Goal: Task Accomplishment & Management: Complete application form

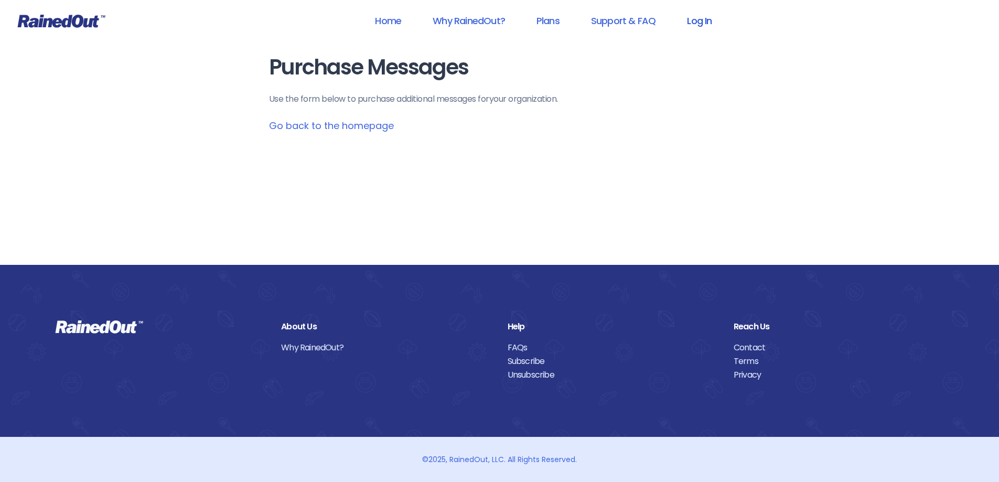
click at [692, 22] on link "Log In" at bounding box center [699, 21] width 52 height 24
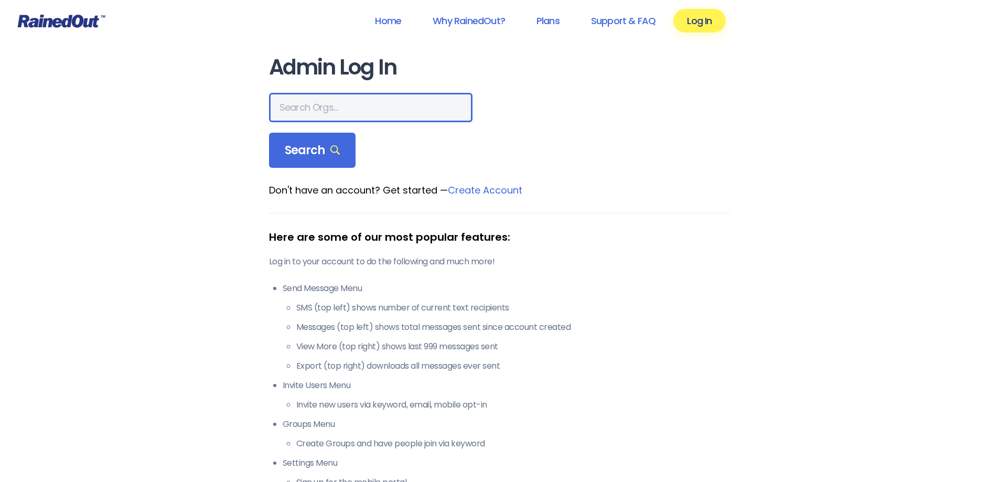
click at [345, 108] on input "text" at bounding box center [370, 107] width 203 height 29
type input "[GEOGRAPHIC_DATA]"
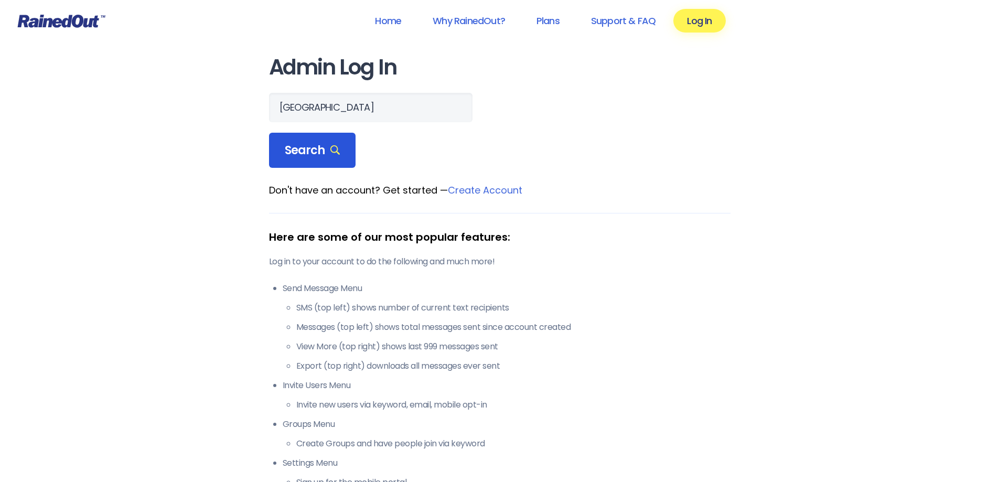
click at [346, 149] on div "Search" at bounding box center [312, 151] width 87 height 36
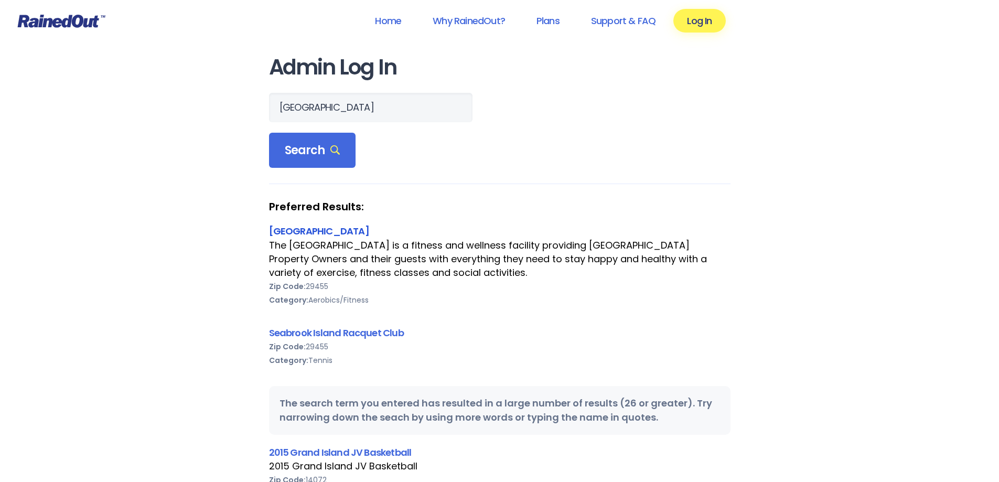
click at [369, 229] on link "[GEOGRAPHIC_DATA]" at bounding box center [319, 230] width 100 height 13
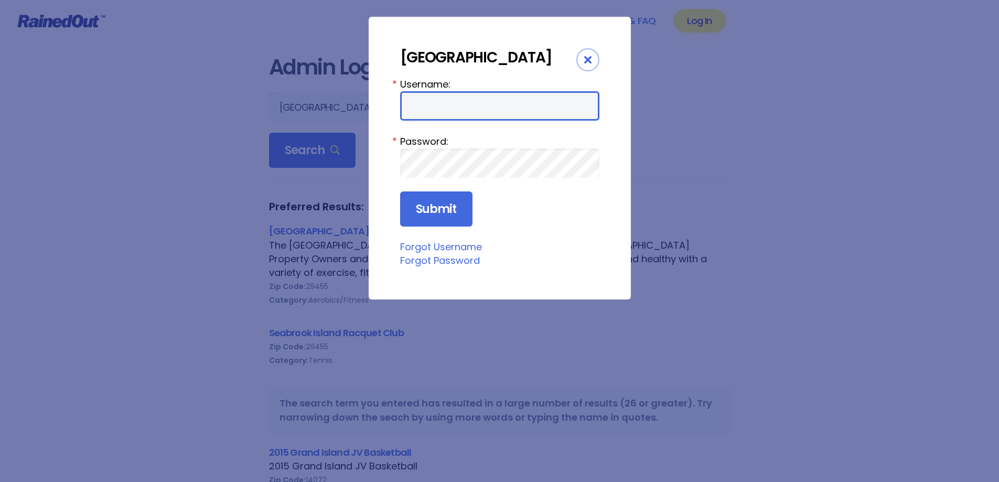
drag, startPoint x: 462, startPoint y: 117, endPoint x: 467, endPoint y: 128, distance: 11.5
click at [462, 117] on input "Username:" at bounding box center [499, 105] width 199 height 29
type input "LakeHouse"
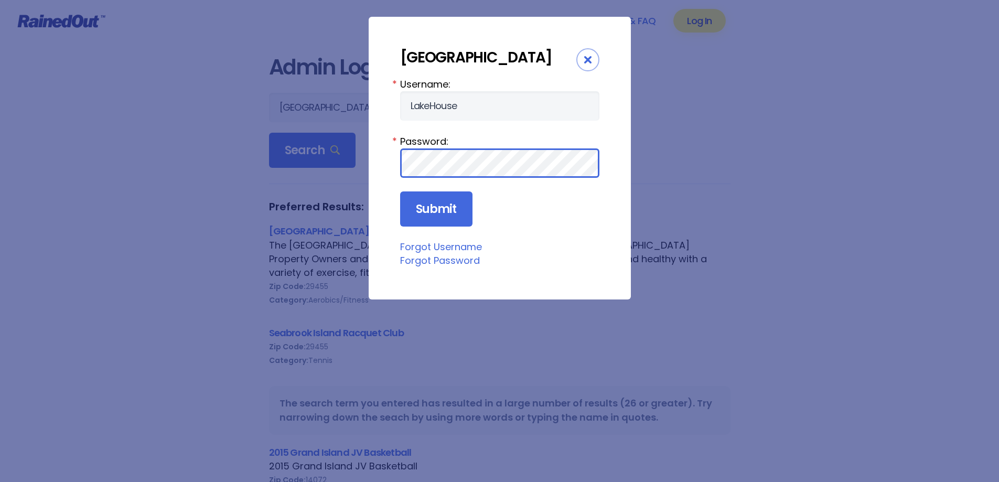
click at [400, 191] on input "Submit" at bounding box center [436, 209] width 72 height 36
